Goal: Information Seeking & Learning: Learn about a topic

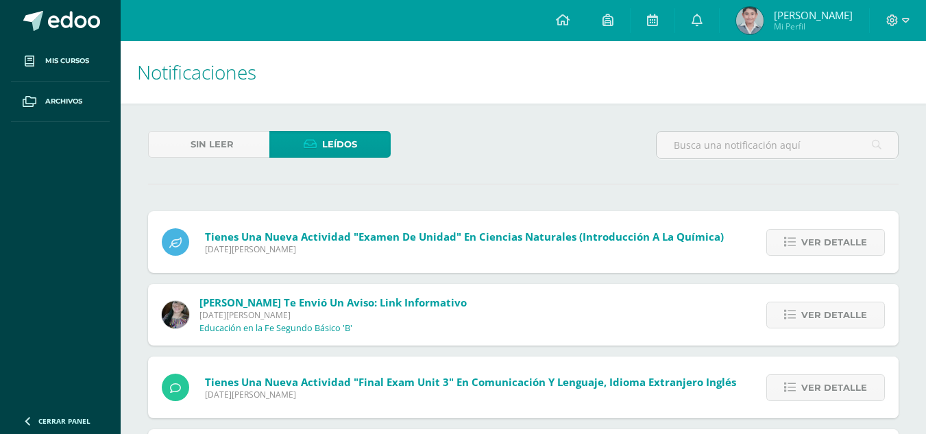
scroll to position [274, 0]
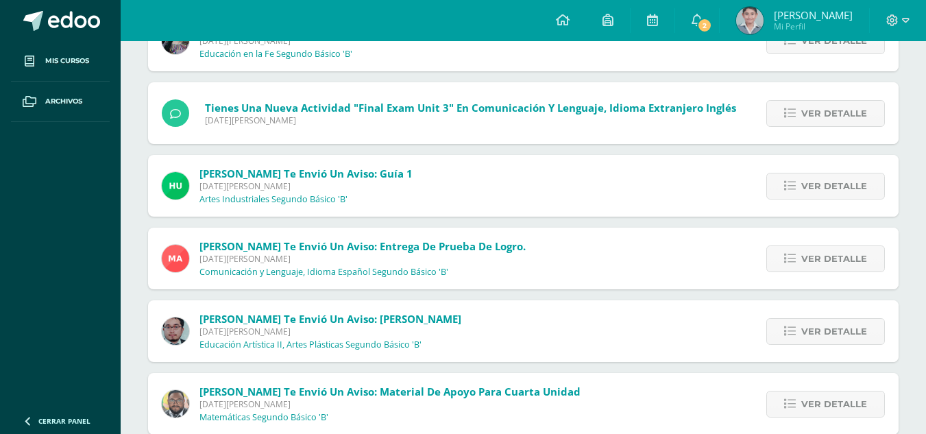
scroll to position [274, 0]
click at [712, 23] on span "2" at bounding box center [704, 25] width 15 height 15
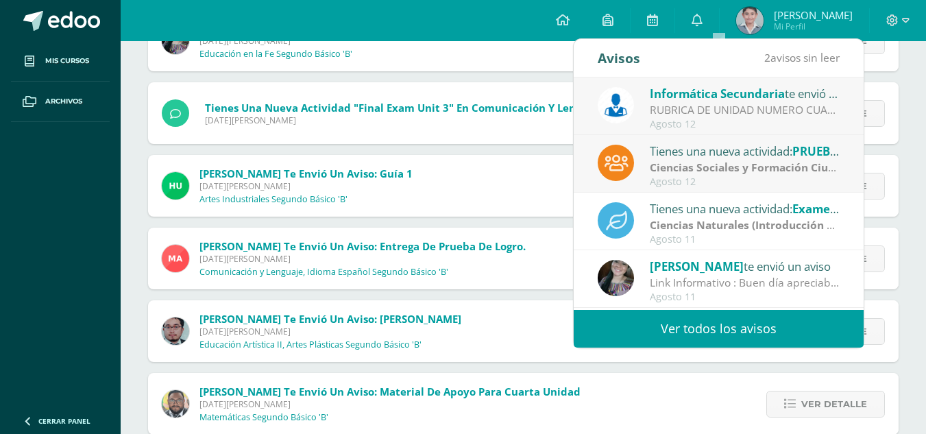
click at [687, 333] on link "Ver todos los avisos" at bounding box center [719, 329] width 290 height 38
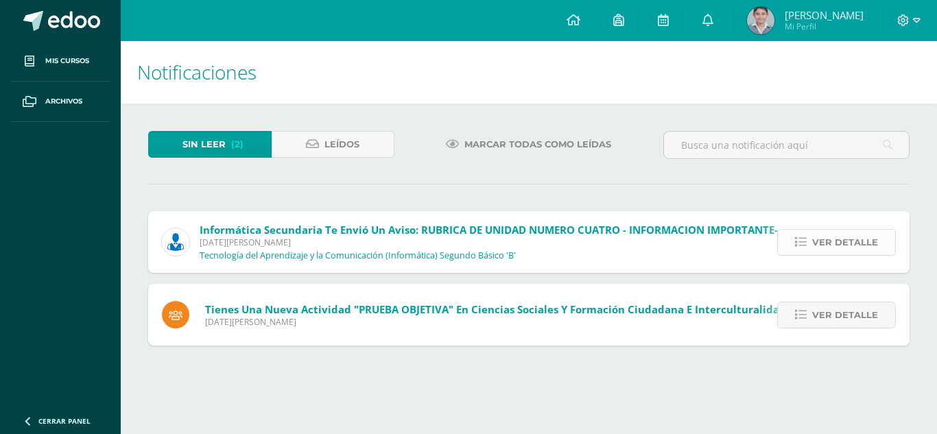
click at [809, 246] on link "Ver detalle" at bounding box center [836, 242] width 119 height 27
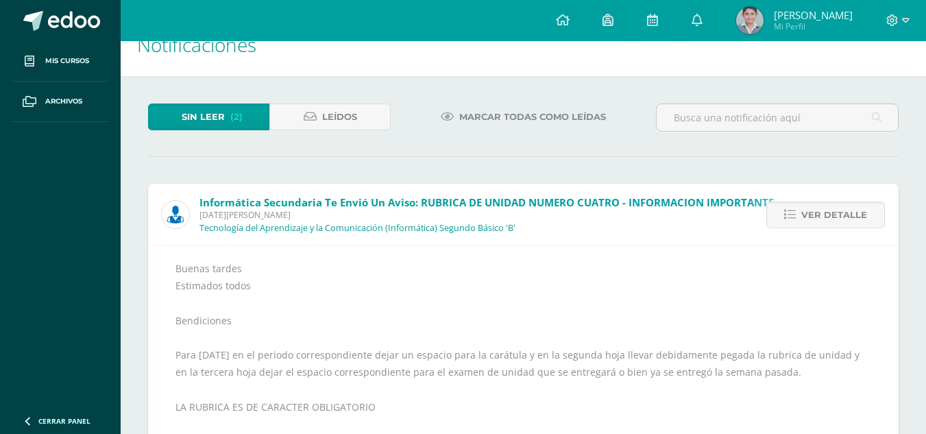
scroll to position [82, 0]
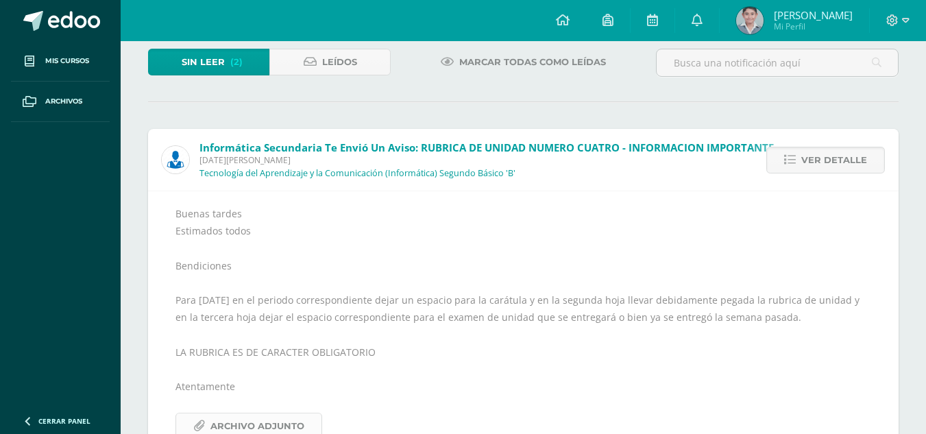
click at [267, 416] on span "Archivo Adjunto" at bounding box center [257, 425] width 94 height 25
